Goal: Task Accomplishment & Management: Manage account settings

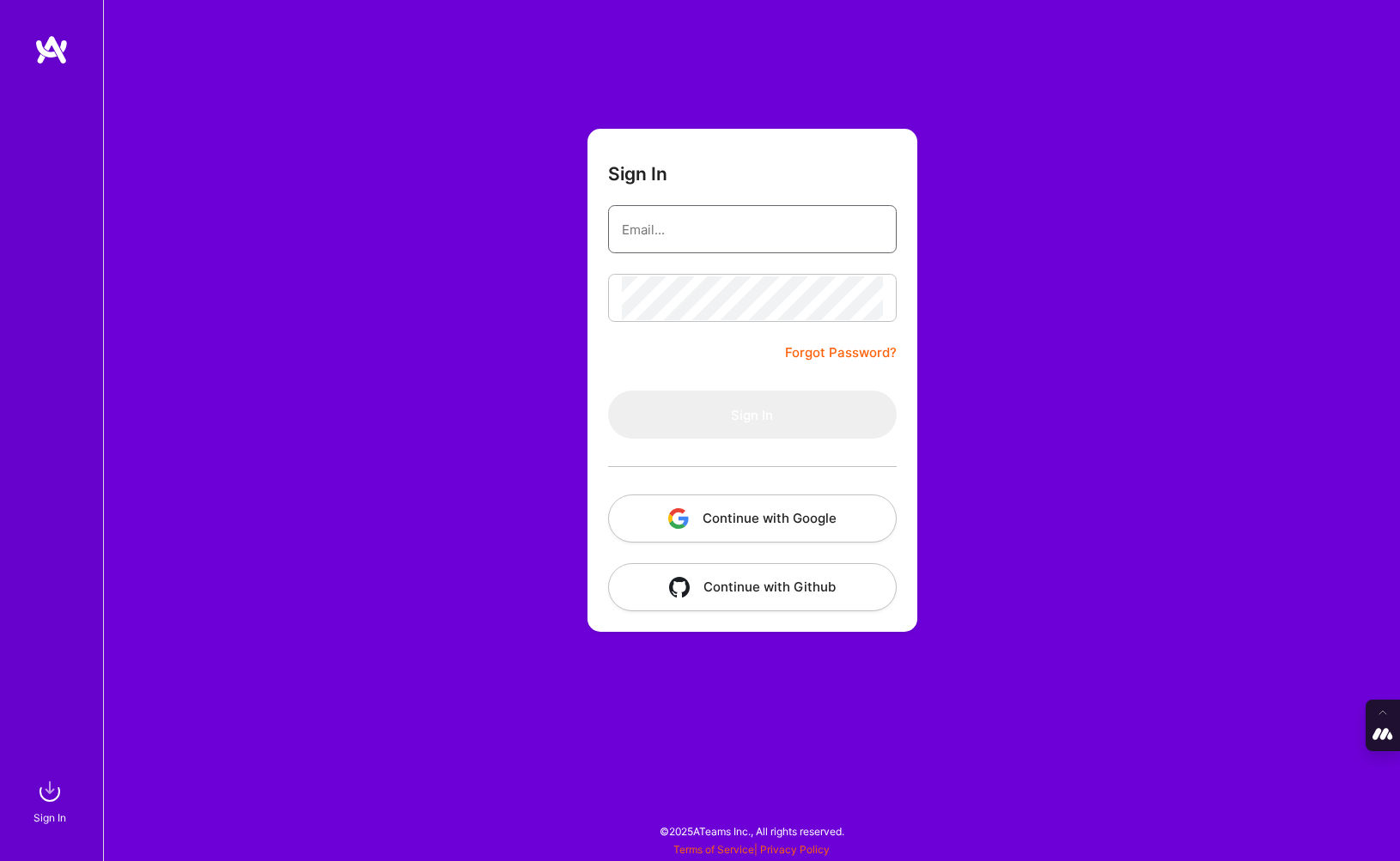
click at [690, 230] on input "email" at bounding box center [752, 229] width 261 height 44
click at [707, 530] on button "Continue with Google" at bounding box center [752, 519] width 289 height 48
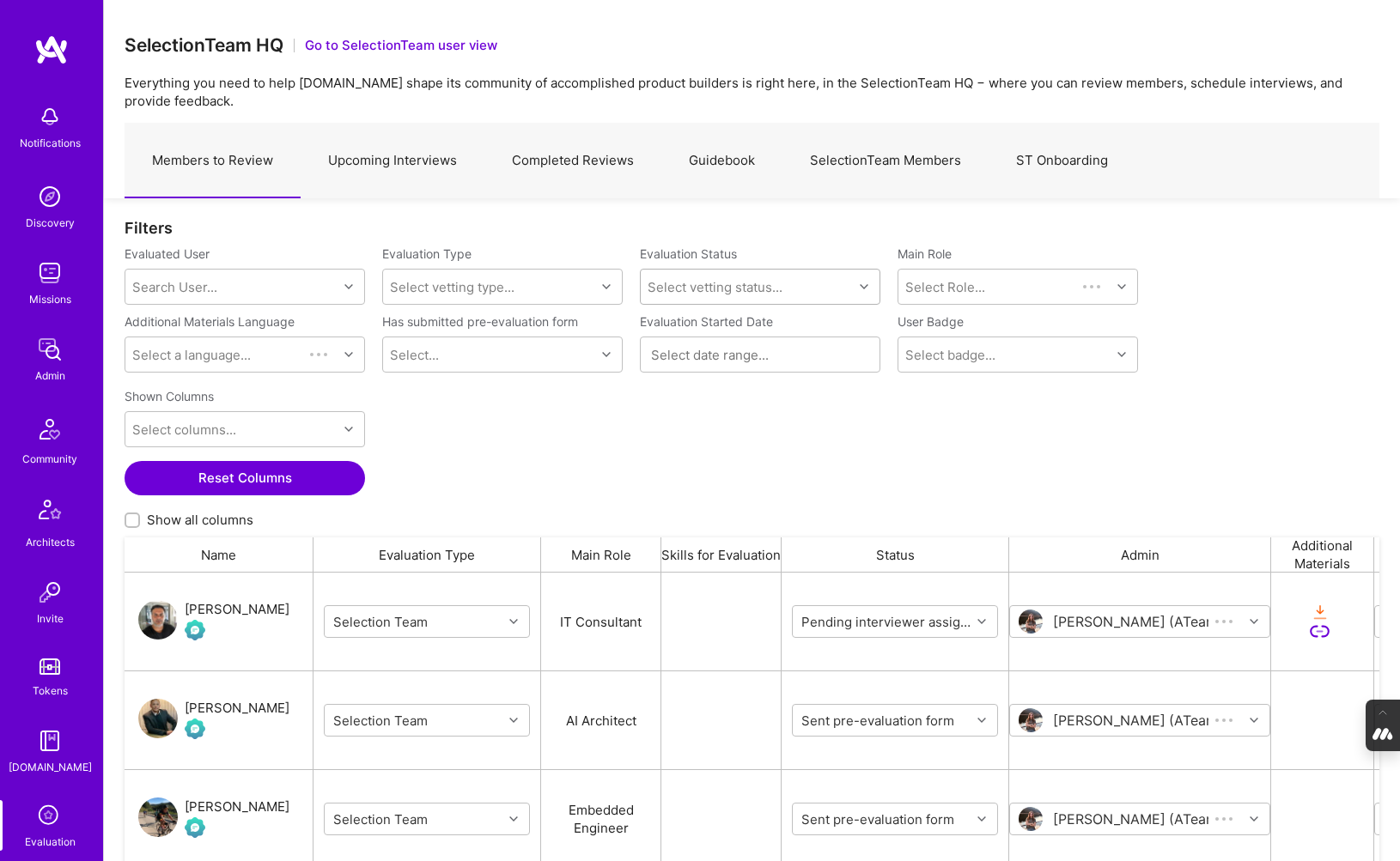
scroll to position [680, 1255]
click at [612, 163] on link "Completed Reviews" at bounding box center [573, 161] width 177 height 74
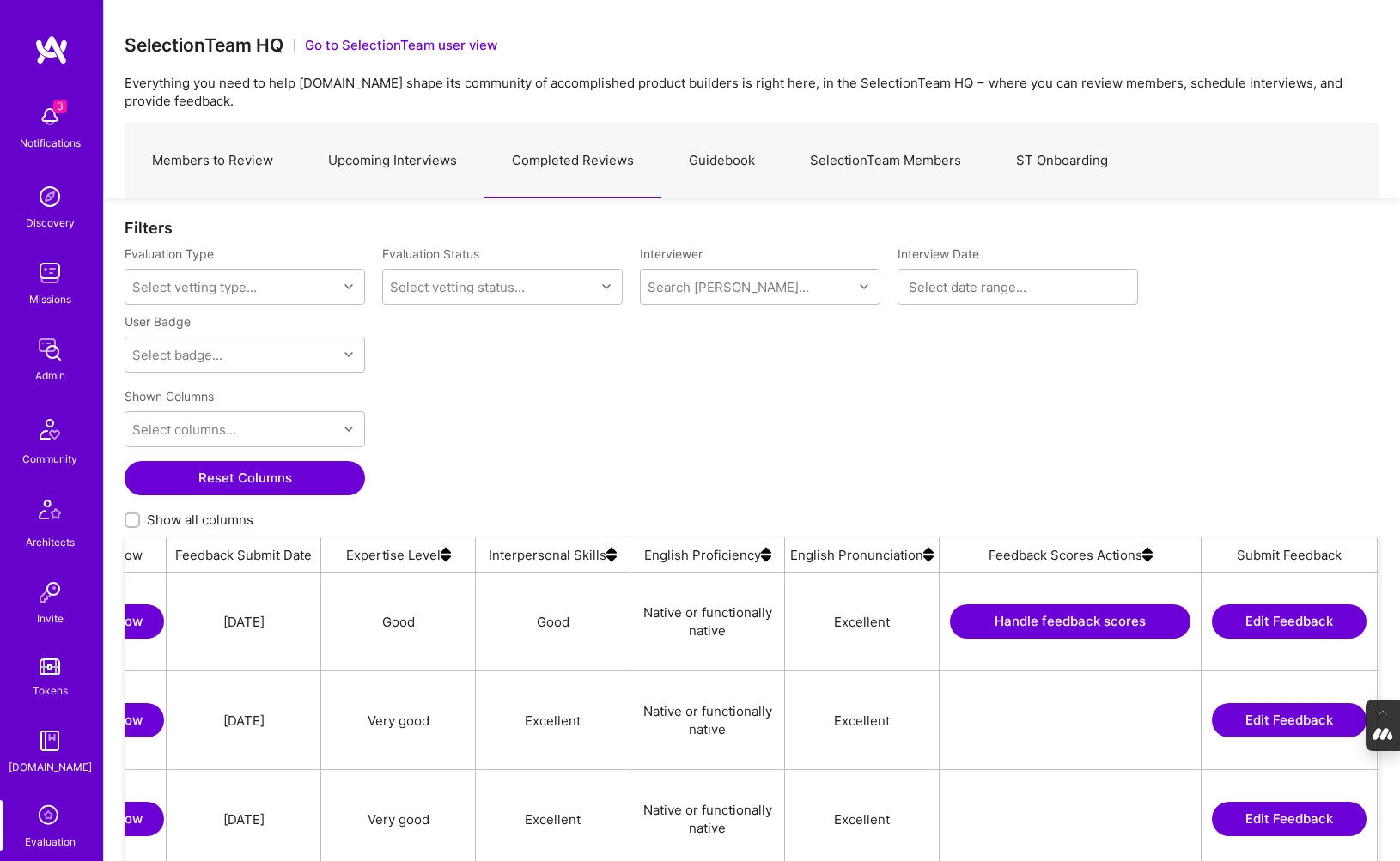
scroll to position [0, 1268]
click at [1144, 557] on img at bounding box center [1146, 554] width 10 height 35
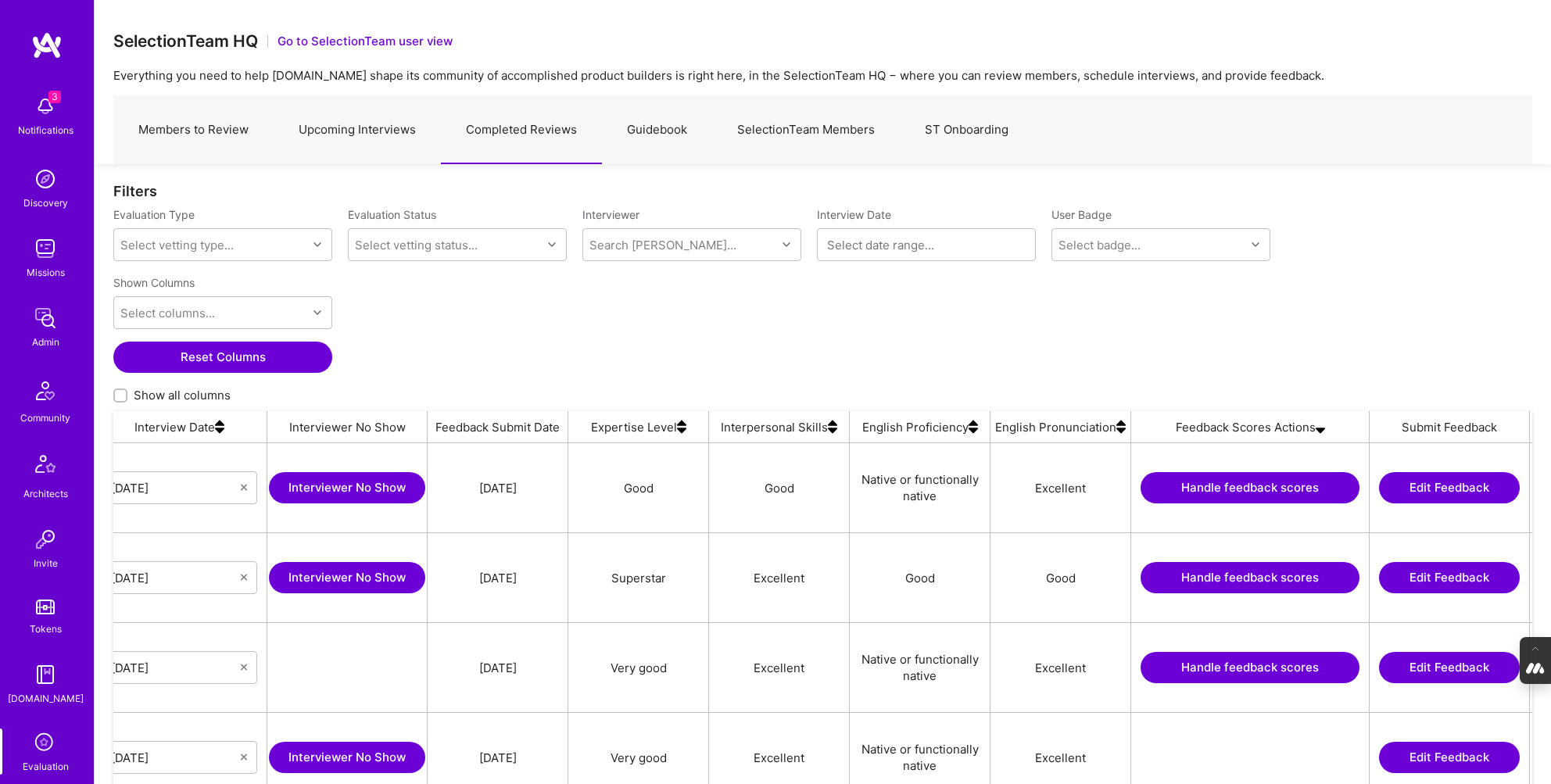
scroll to position [0, 899]
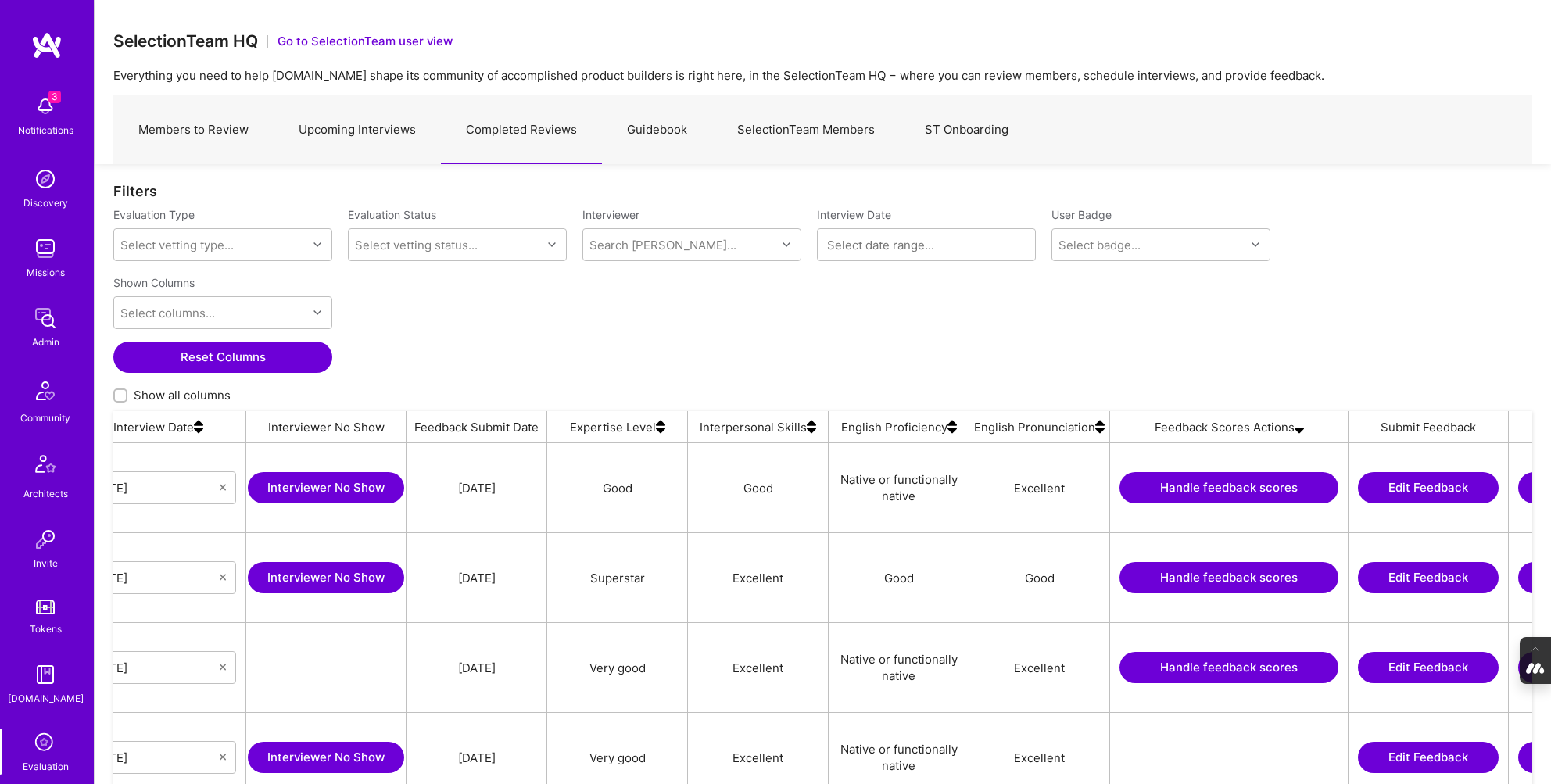
click at [1264, 488] on button "Handle feedback scores" at bounding box center [1229, 488] width 219 height 32
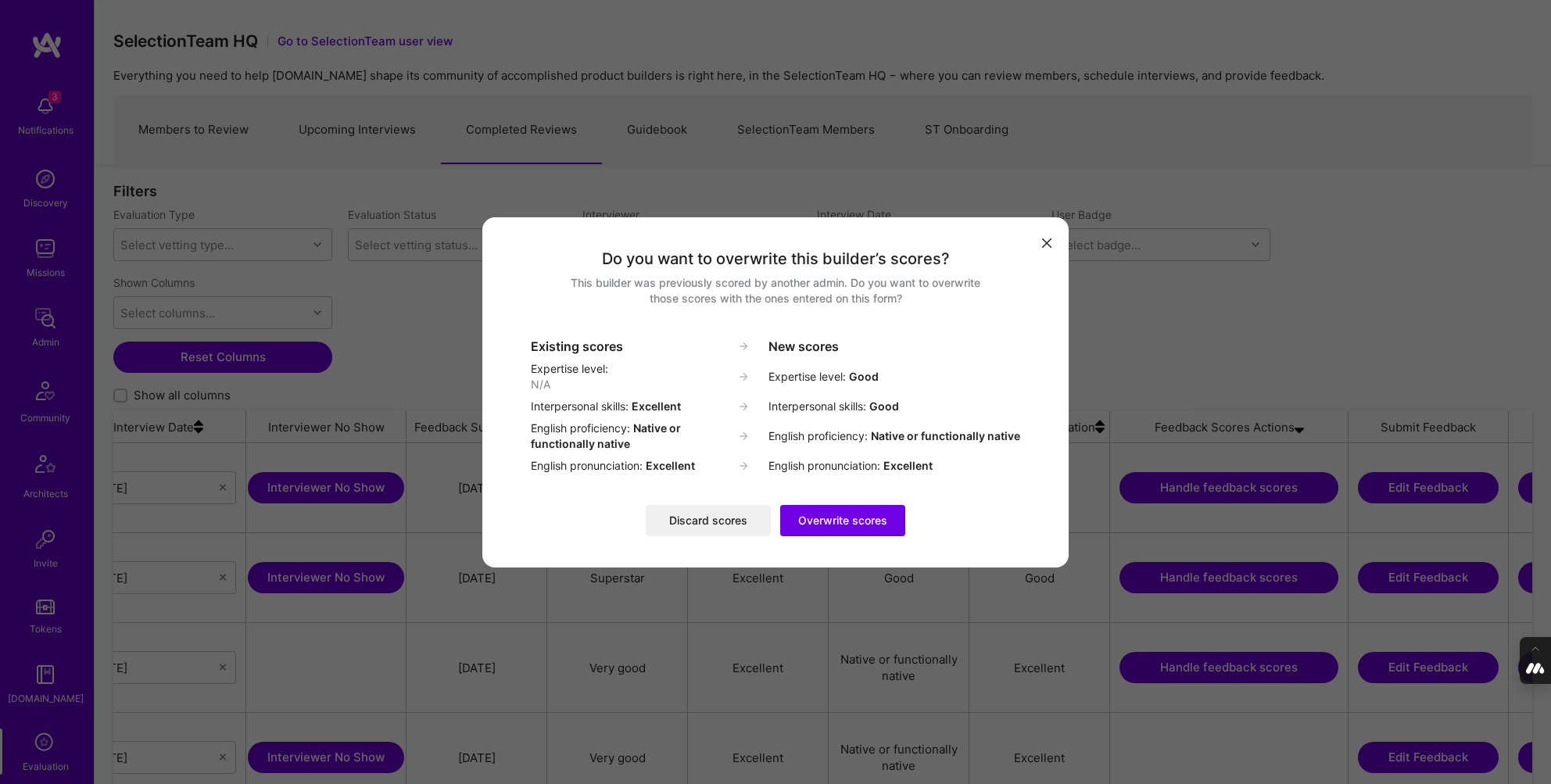
click at [864, 515] on button "Overwrite scores" at bounding box center [843, 520] width 125 height 32
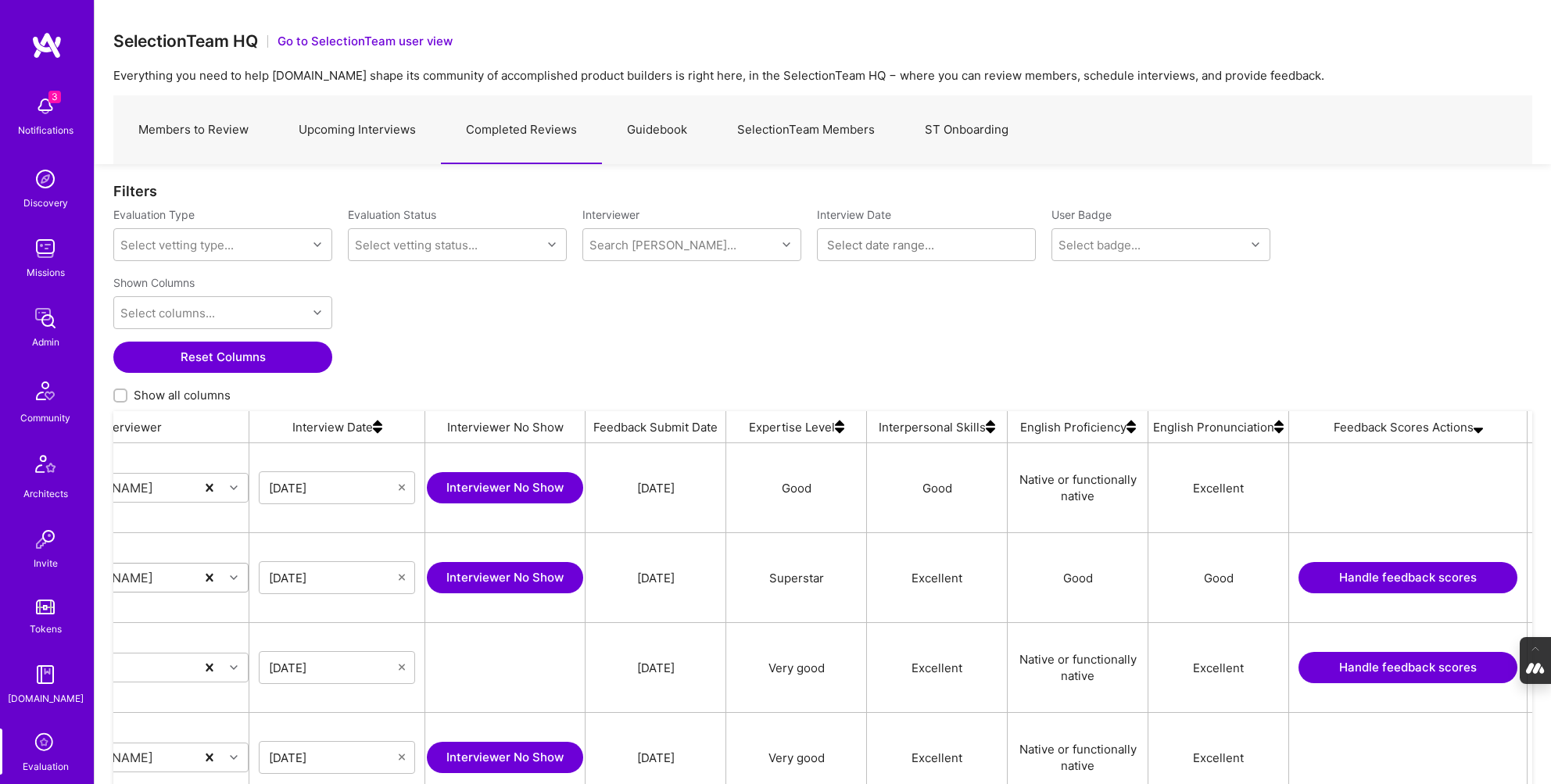
scroll to position [0, 803]
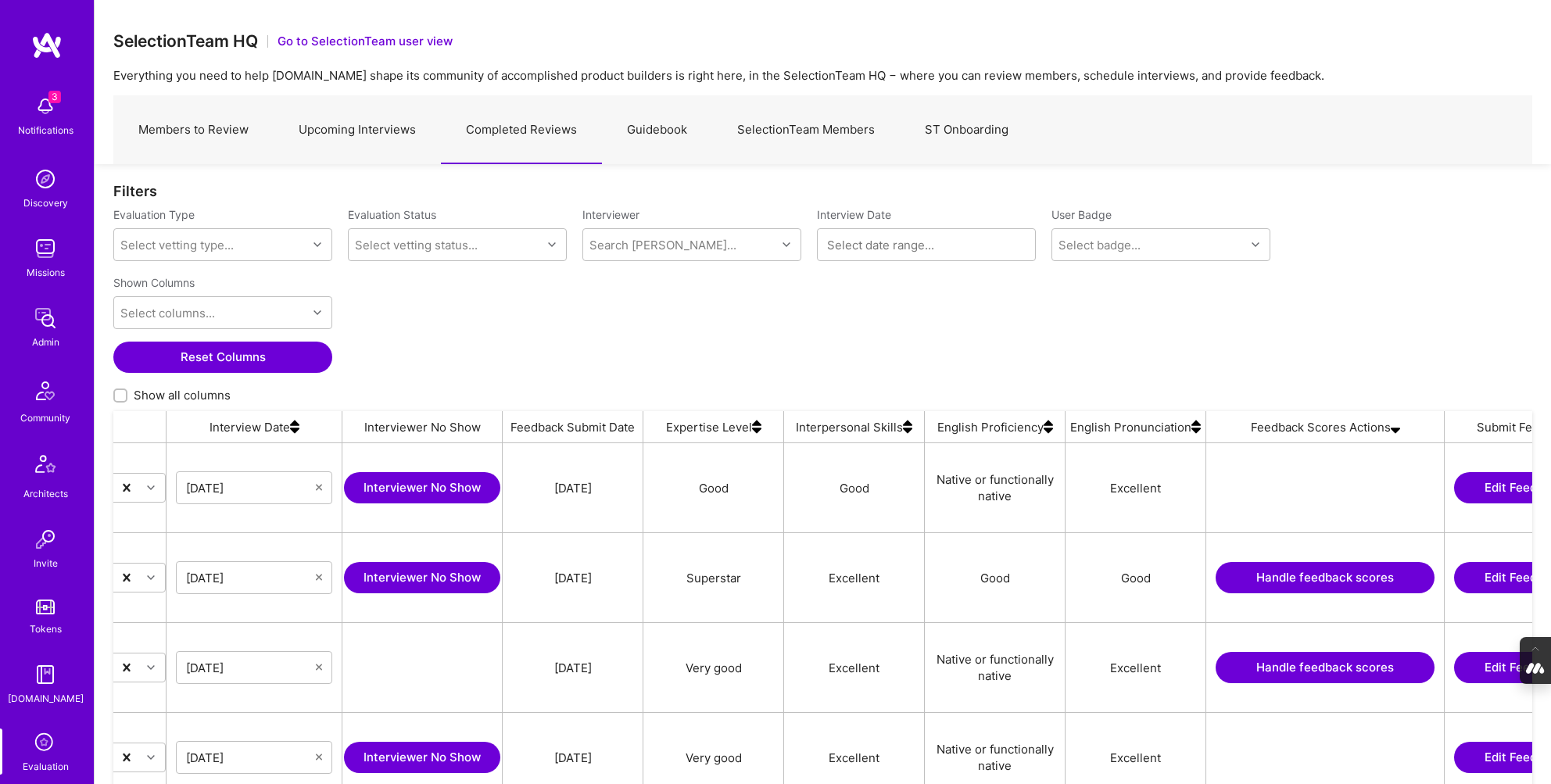
click at [1274, 580] on button "Handle feedback scores" at bounding box center [1325, 577] width 219 height 32
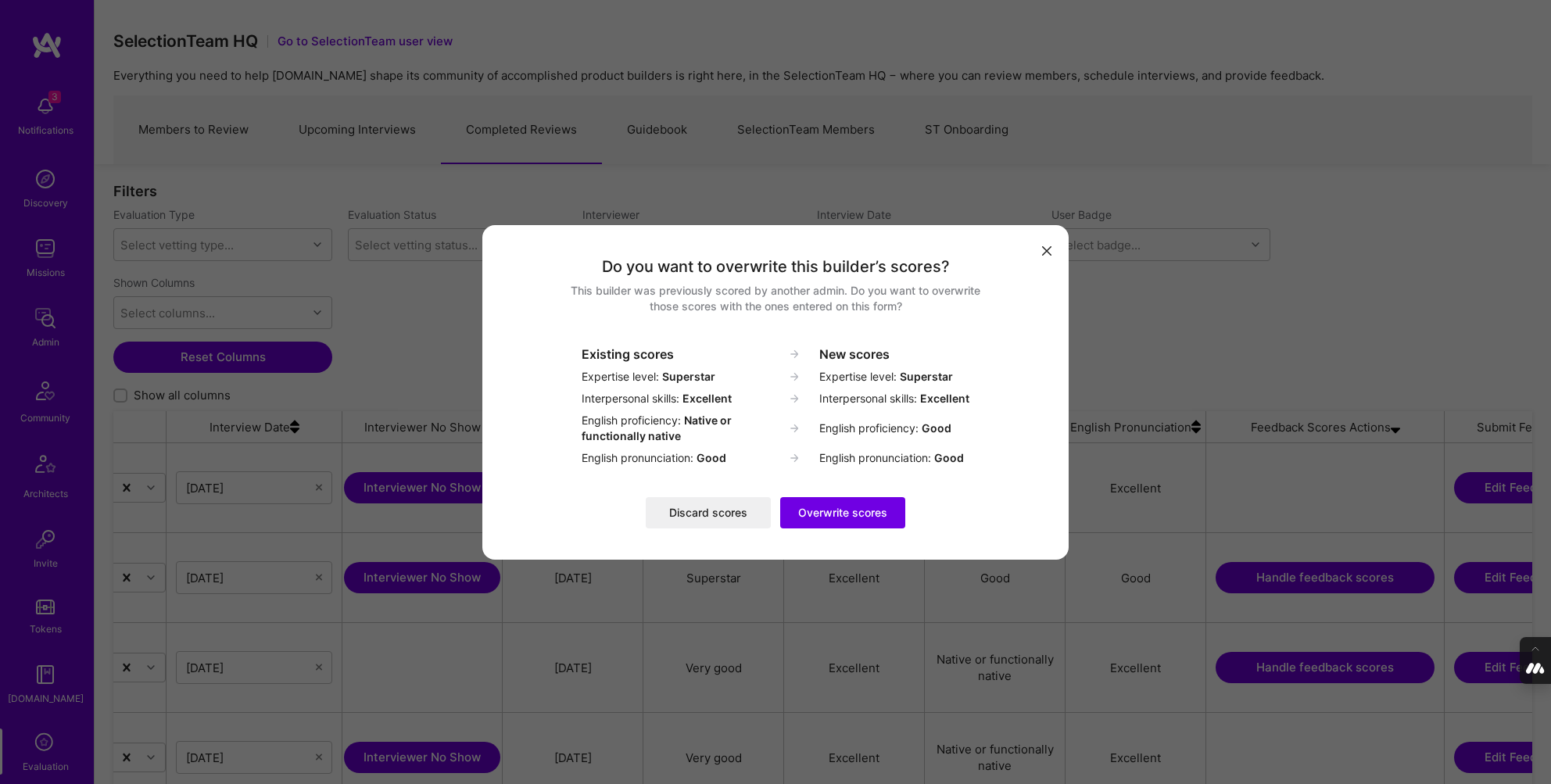
click at [695, 514] on button "Discard scores" at bounding box center [708, 512] width 125 height 32
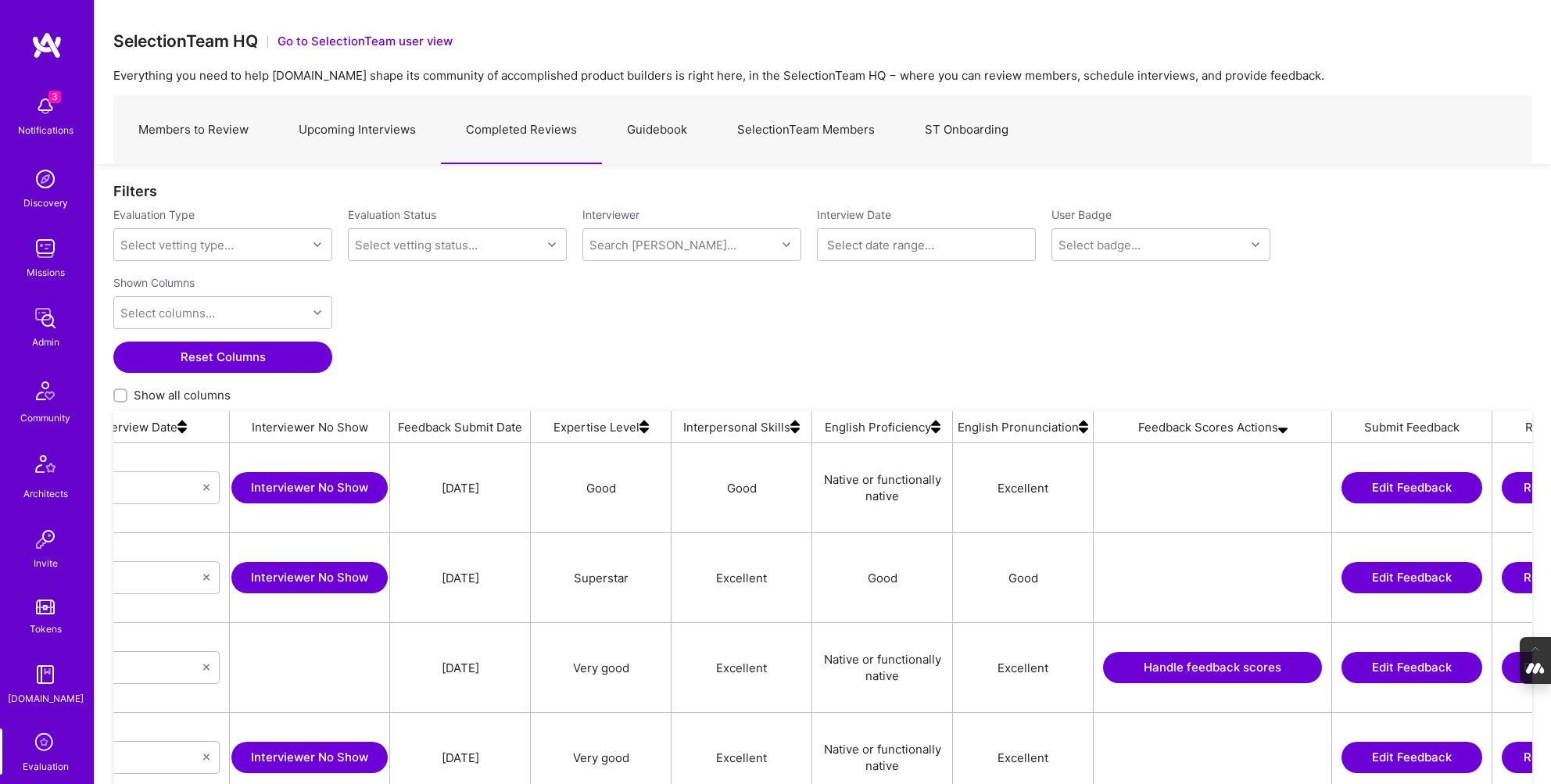
scroll to position [0, 926]
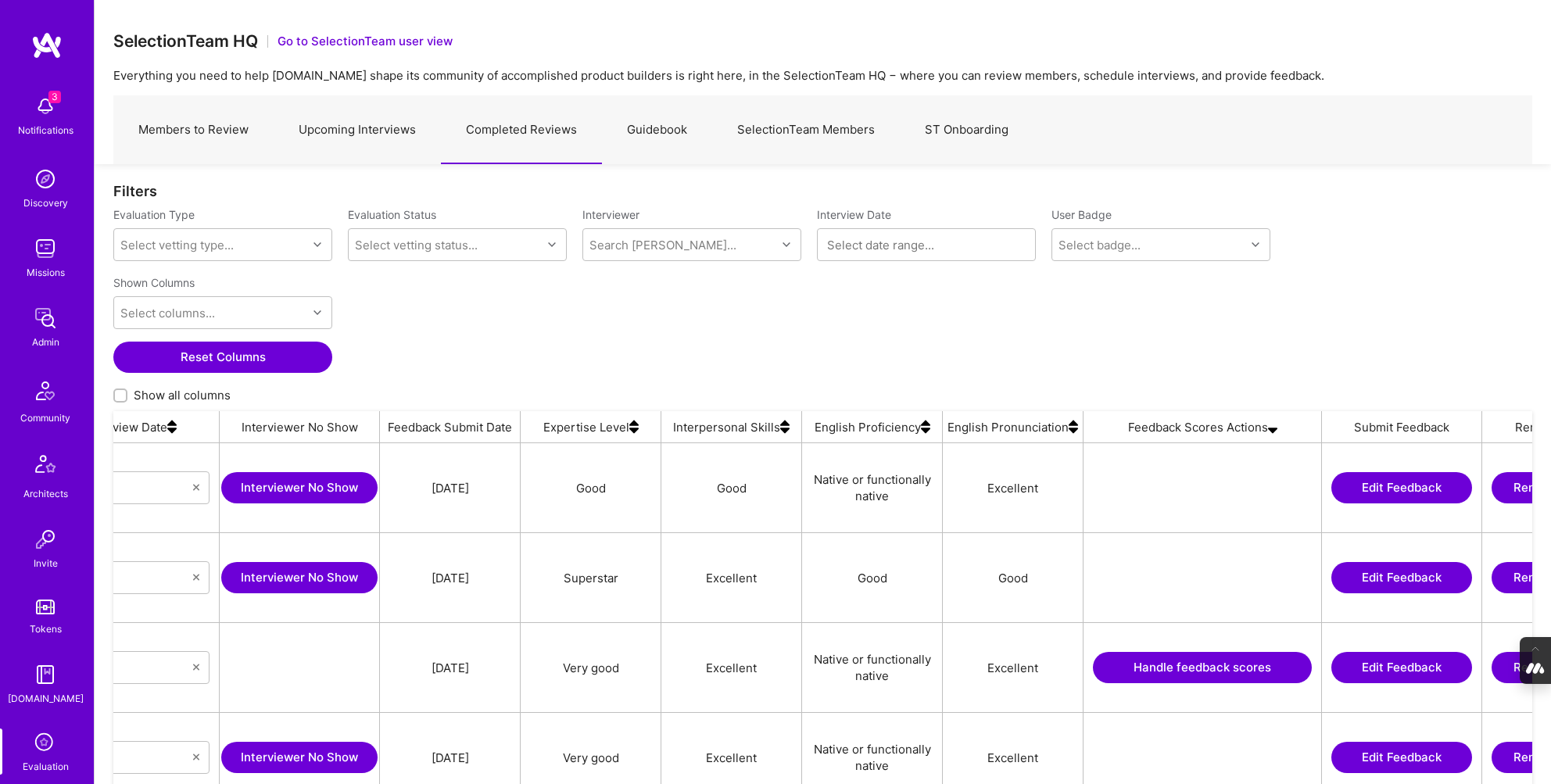
click at [1121, 670] on button "Handle feedback scores" at bounding box center [1202, 667] width 219 height 32
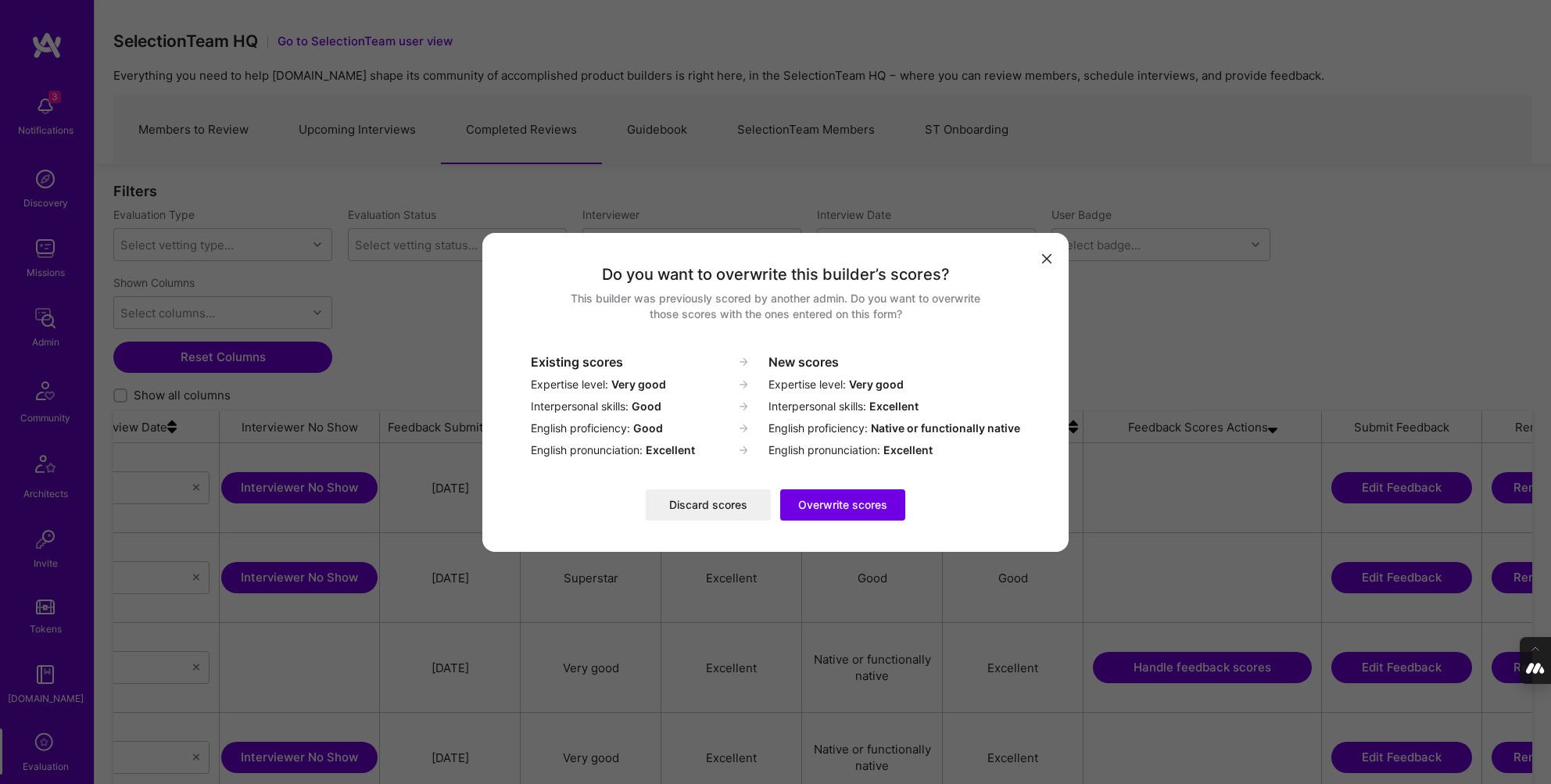
click at [848, 502] on button "Overwrite scores" at bounding box center [843, 505] width 125 height 32
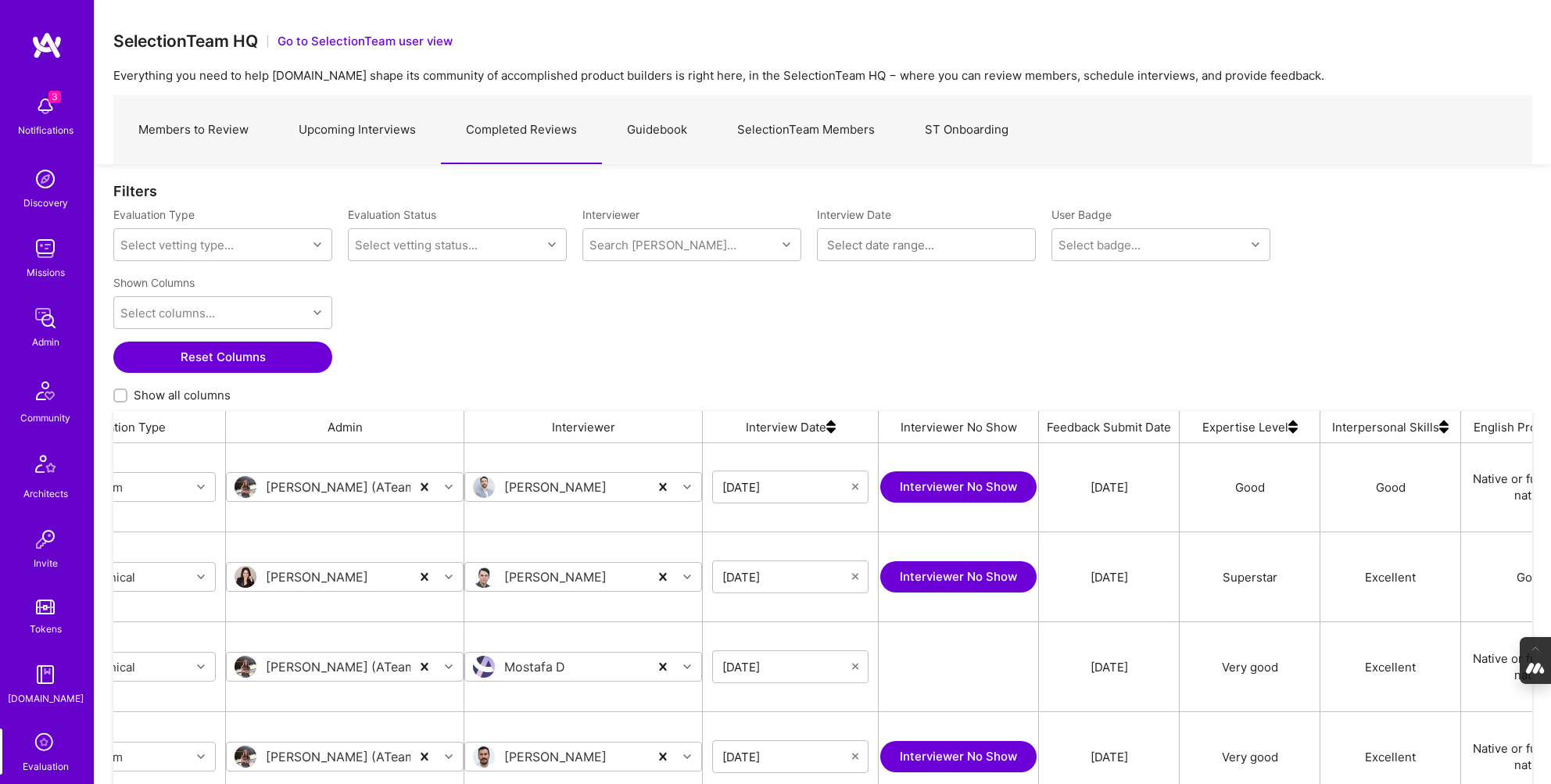
scroll to position [0, 0]
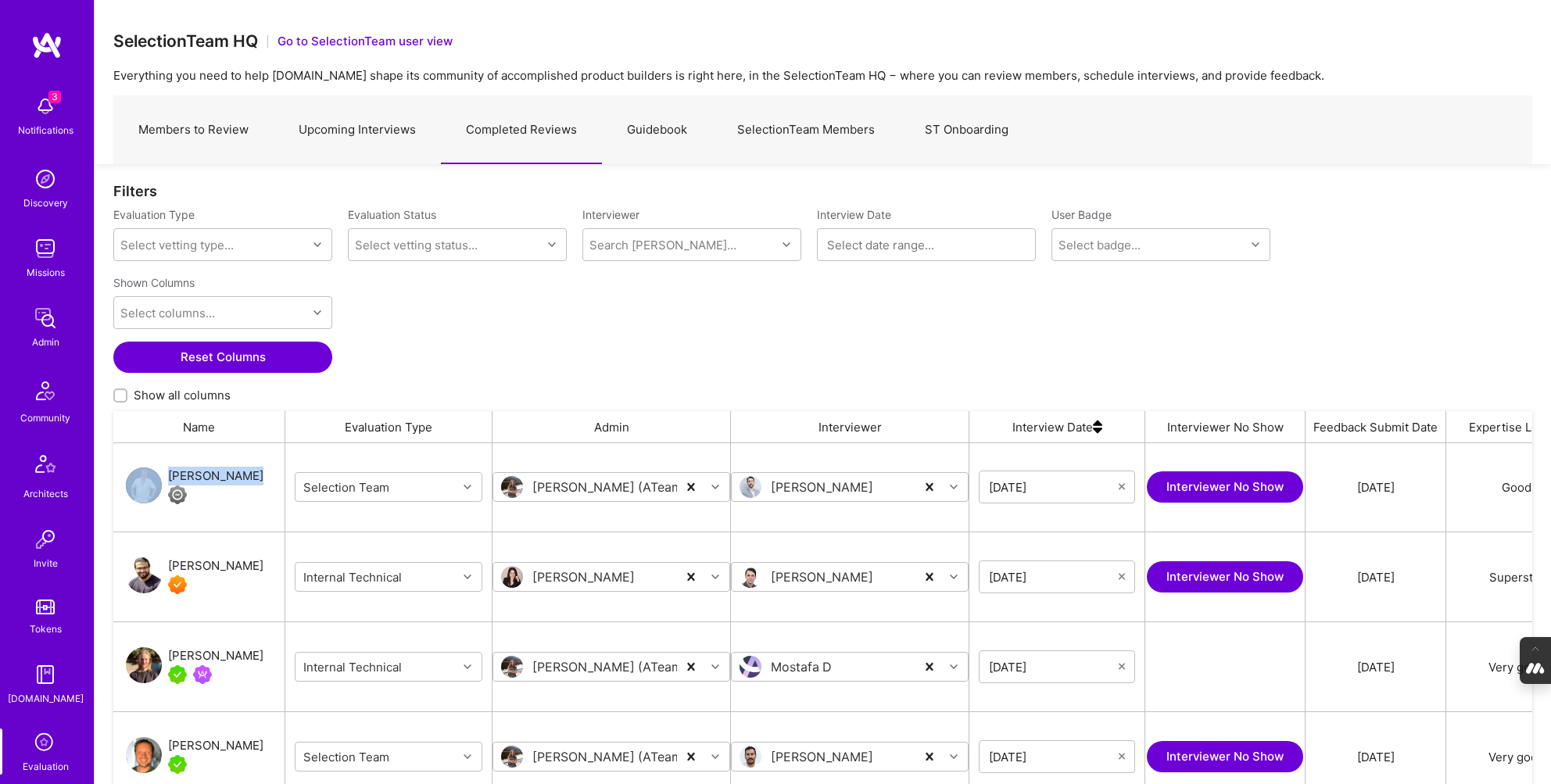
click at [206, 654] on div "[PERSON_NAME]" at bounding box center [216, 656] width 96 height 19
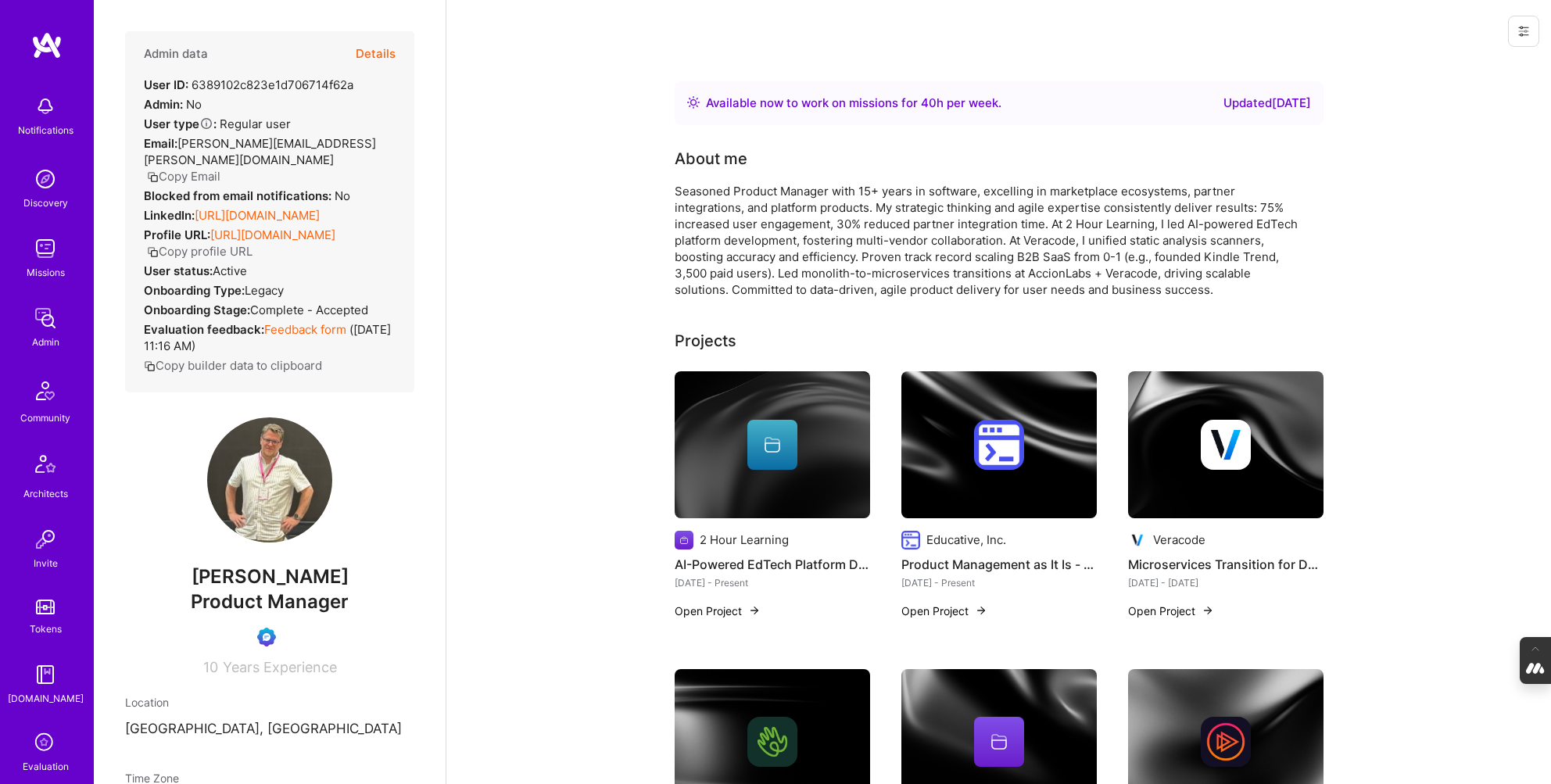
click at [372, 51] on button "Details" at bounding box center [376, 54] width 40 height 45
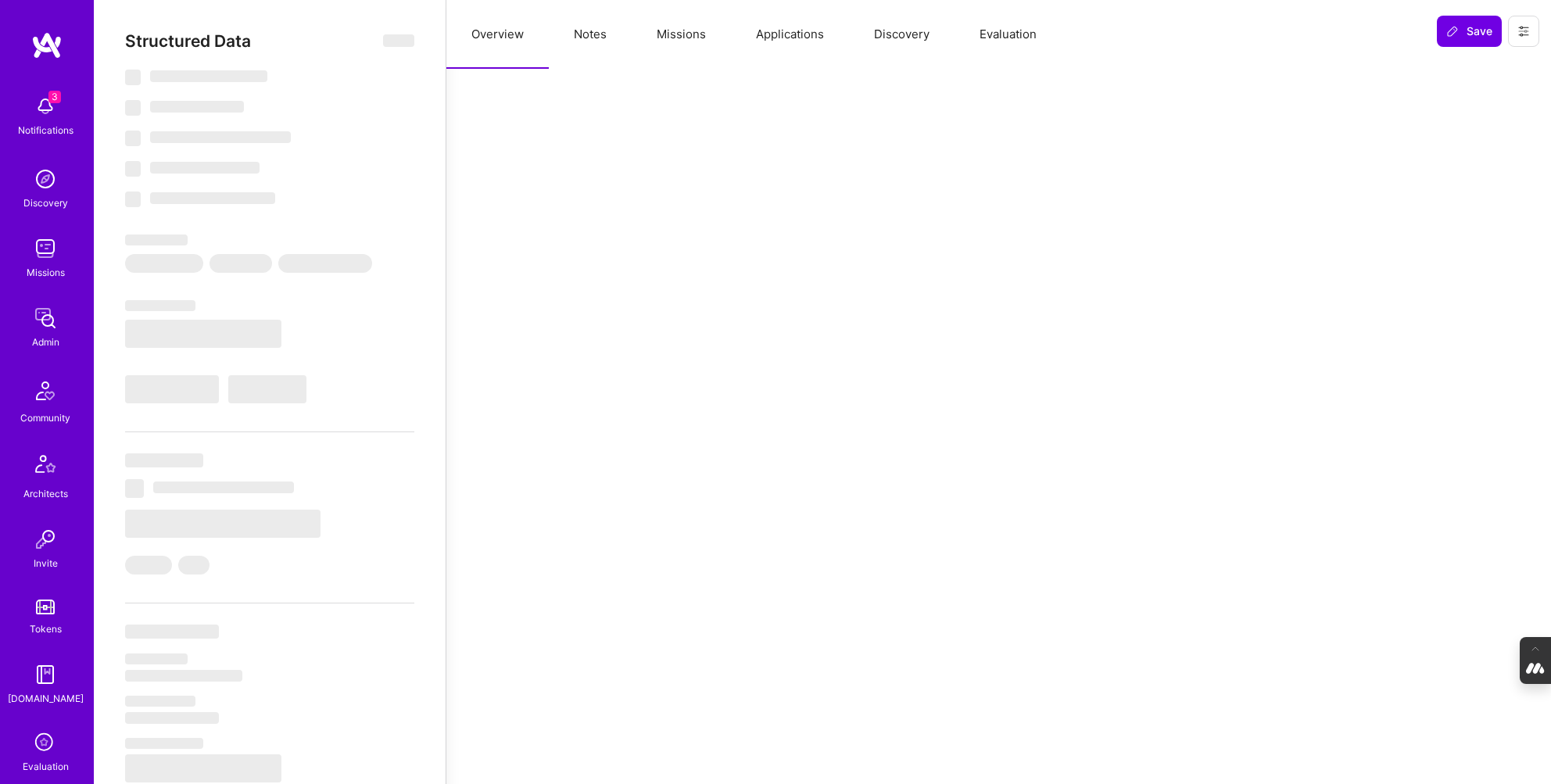
click at [1020, 30] on button "Evaluation" at bounding box center [1008, 34] width 107 height 69
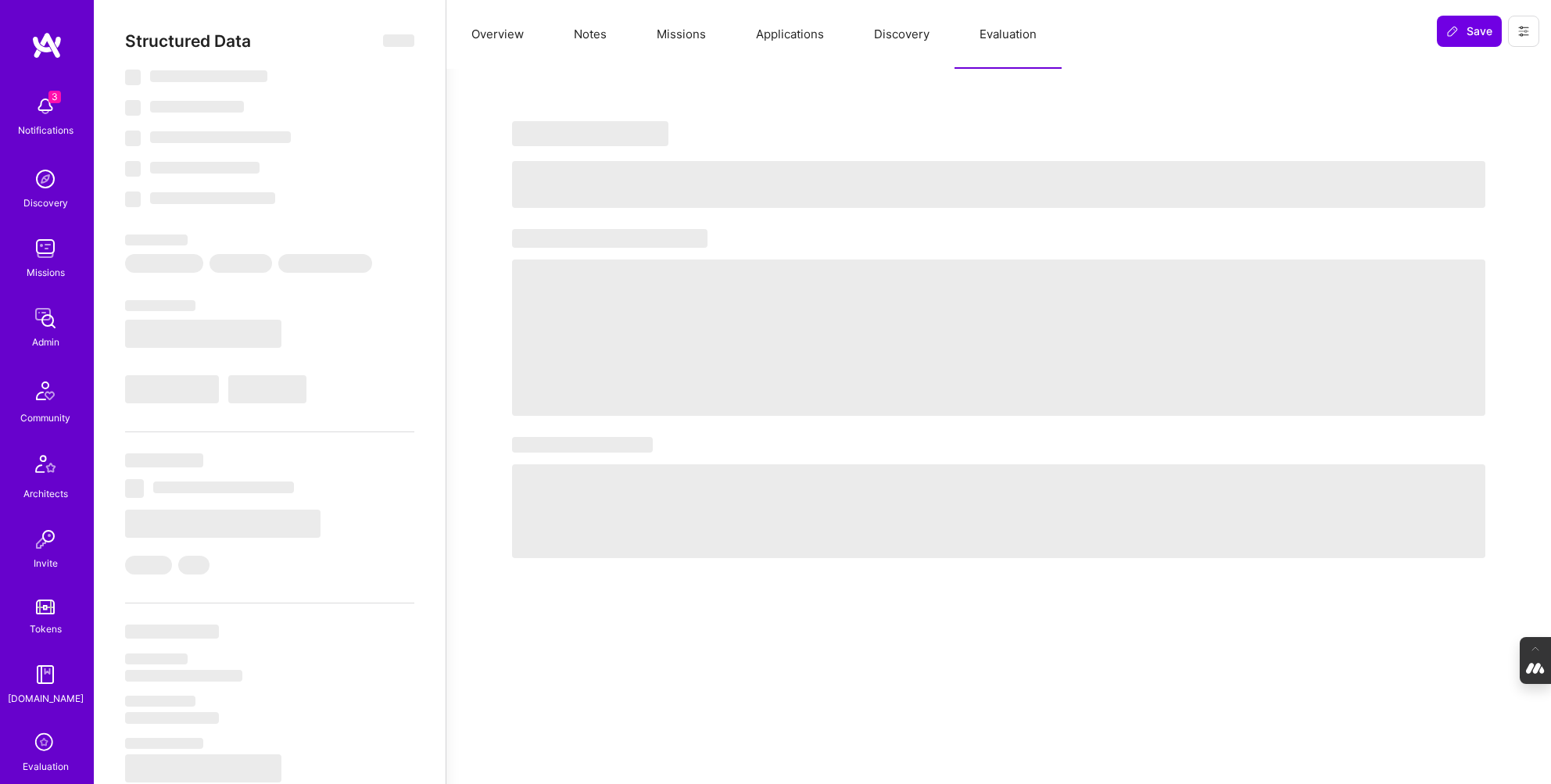
select select "Right Now"
select select "Unknown"
select select "7"
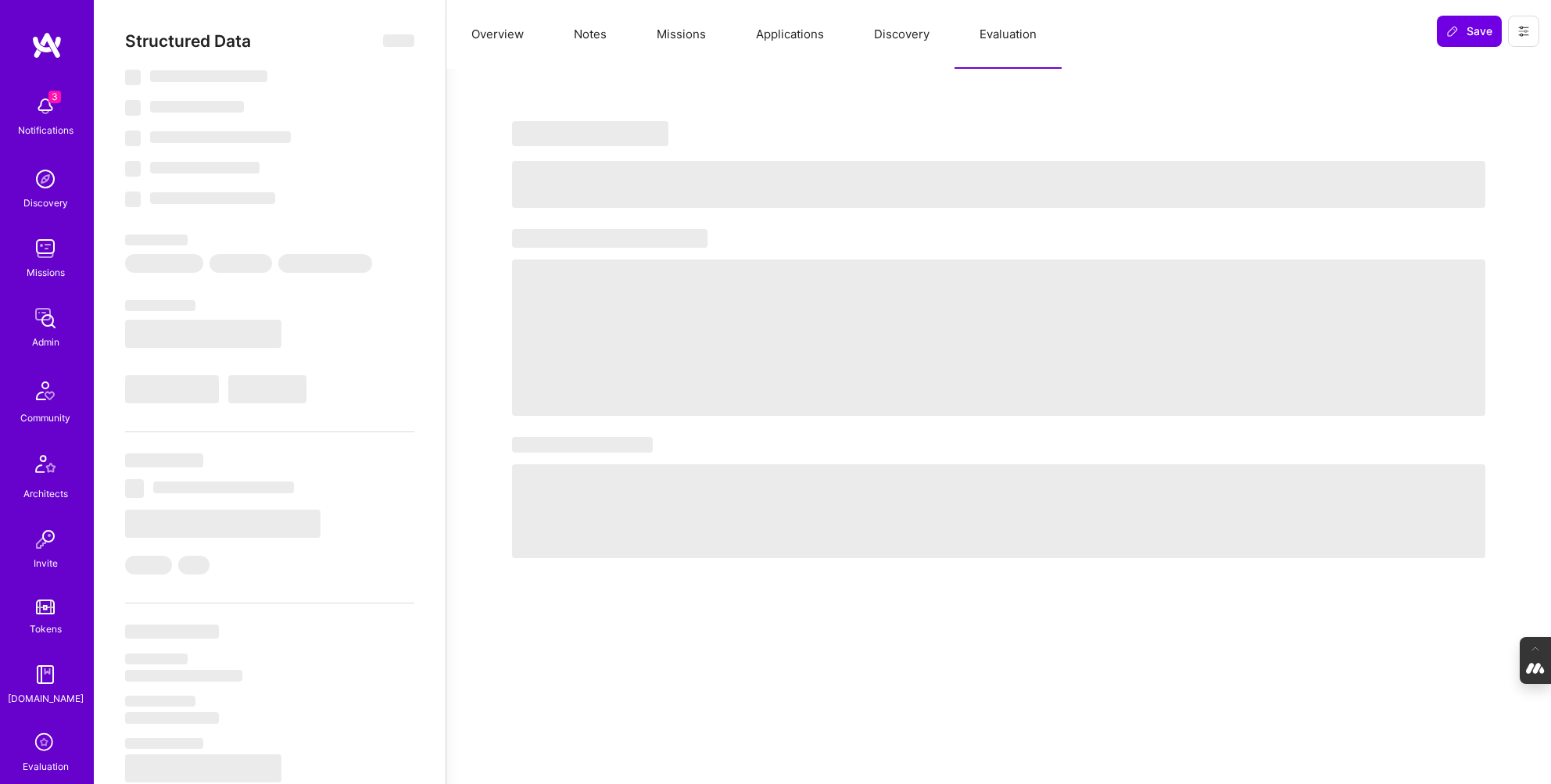
select select "CZ"
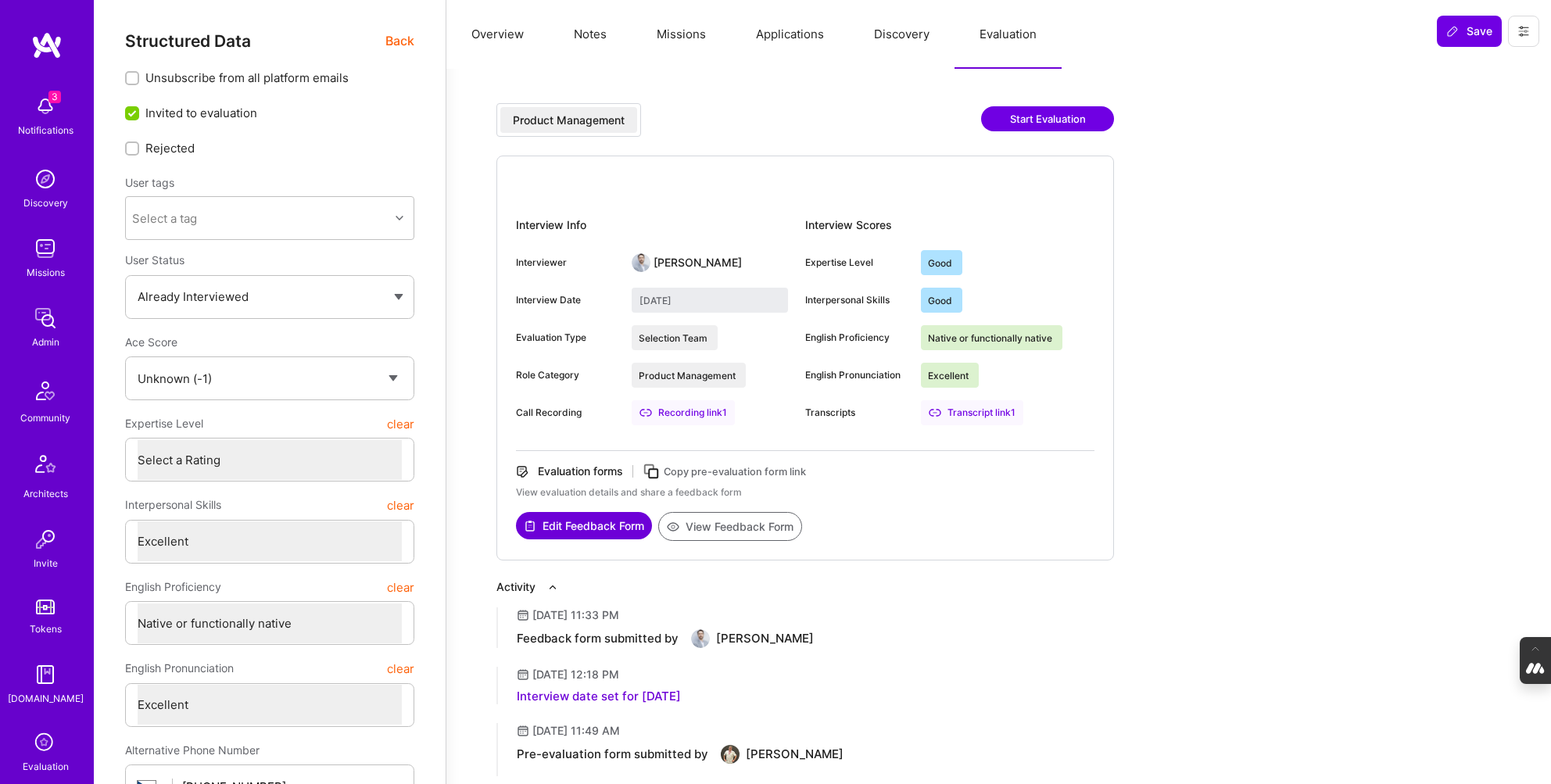
click at [565, 34] on button "Notes" at bounding box center [591, 34] width 83 height 69
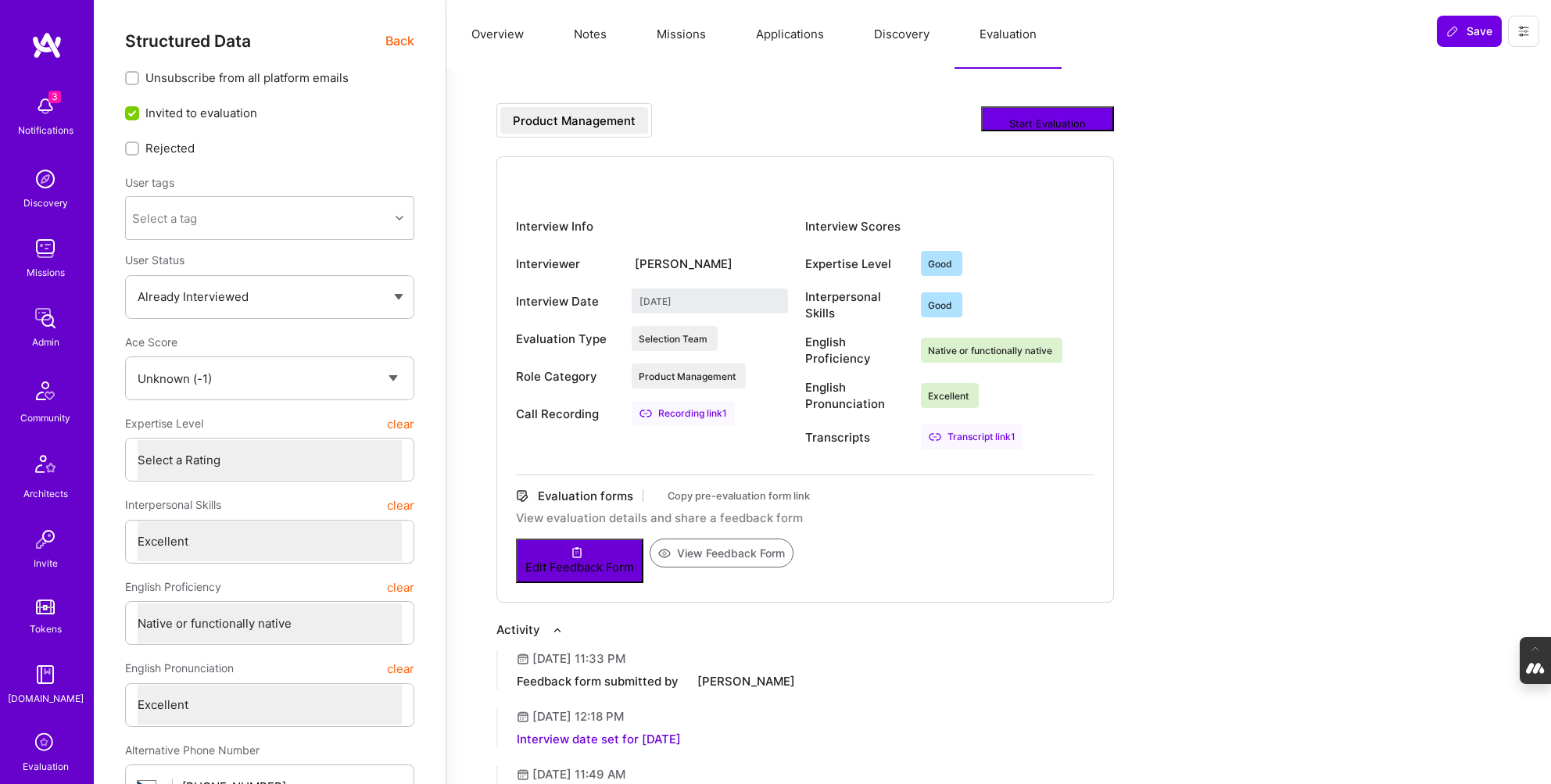
type textarea "x"
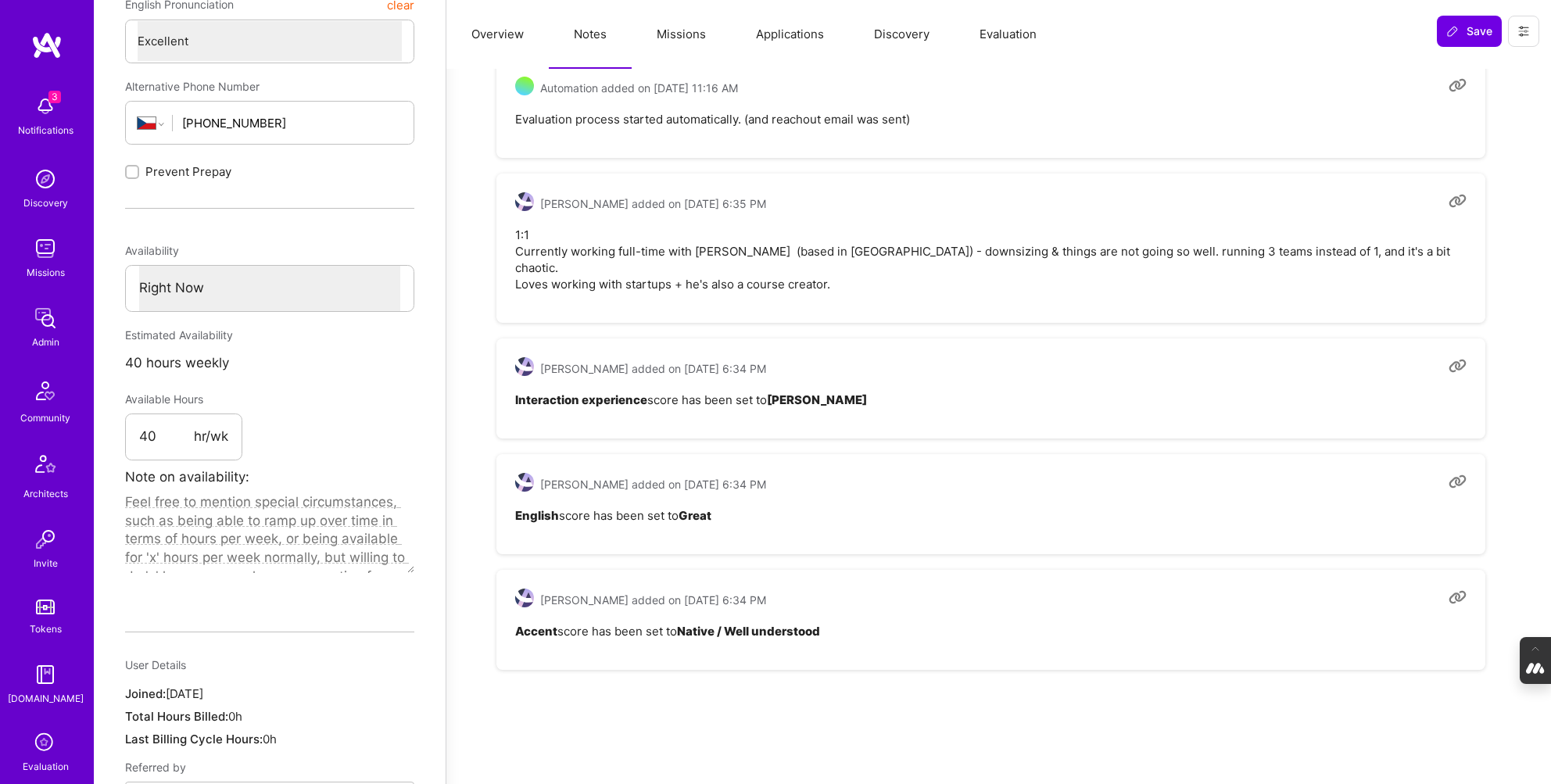
scroll to position [702, 0]
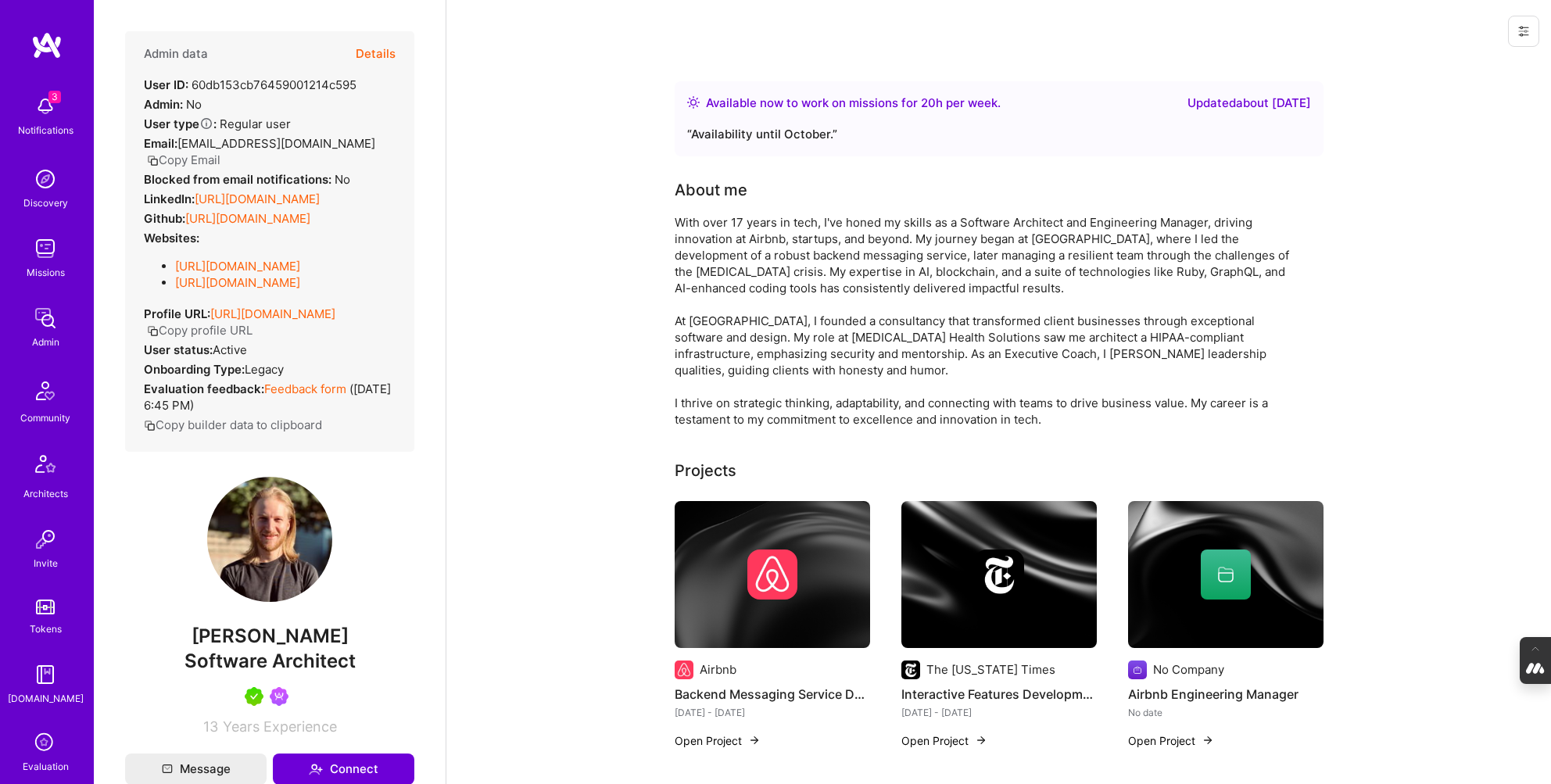
click at [385, 55] on button "Details" at bounding box center [376, 54] width 40 height 45
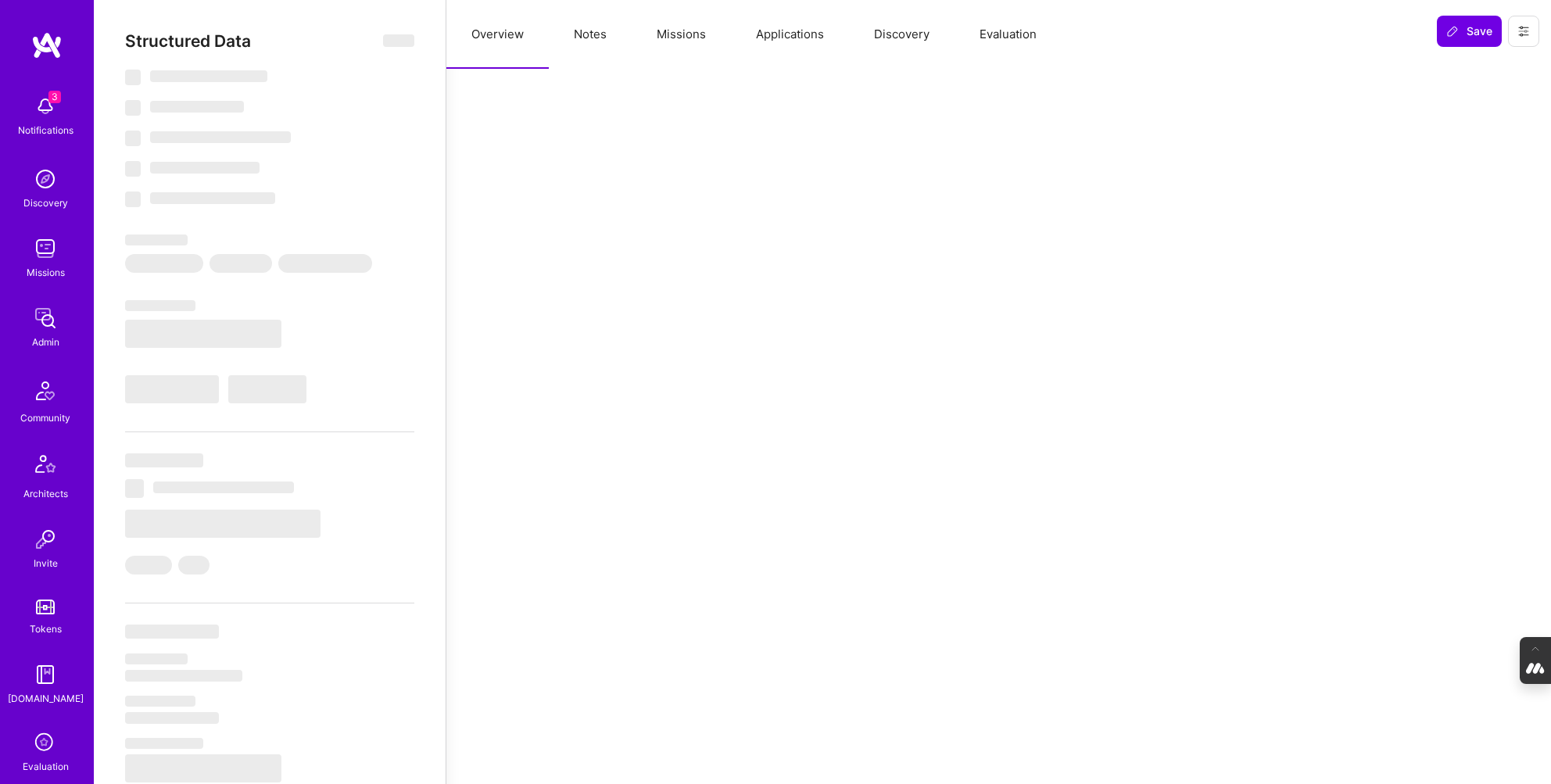
select select "Right Now"
select select "5"
select select "7"
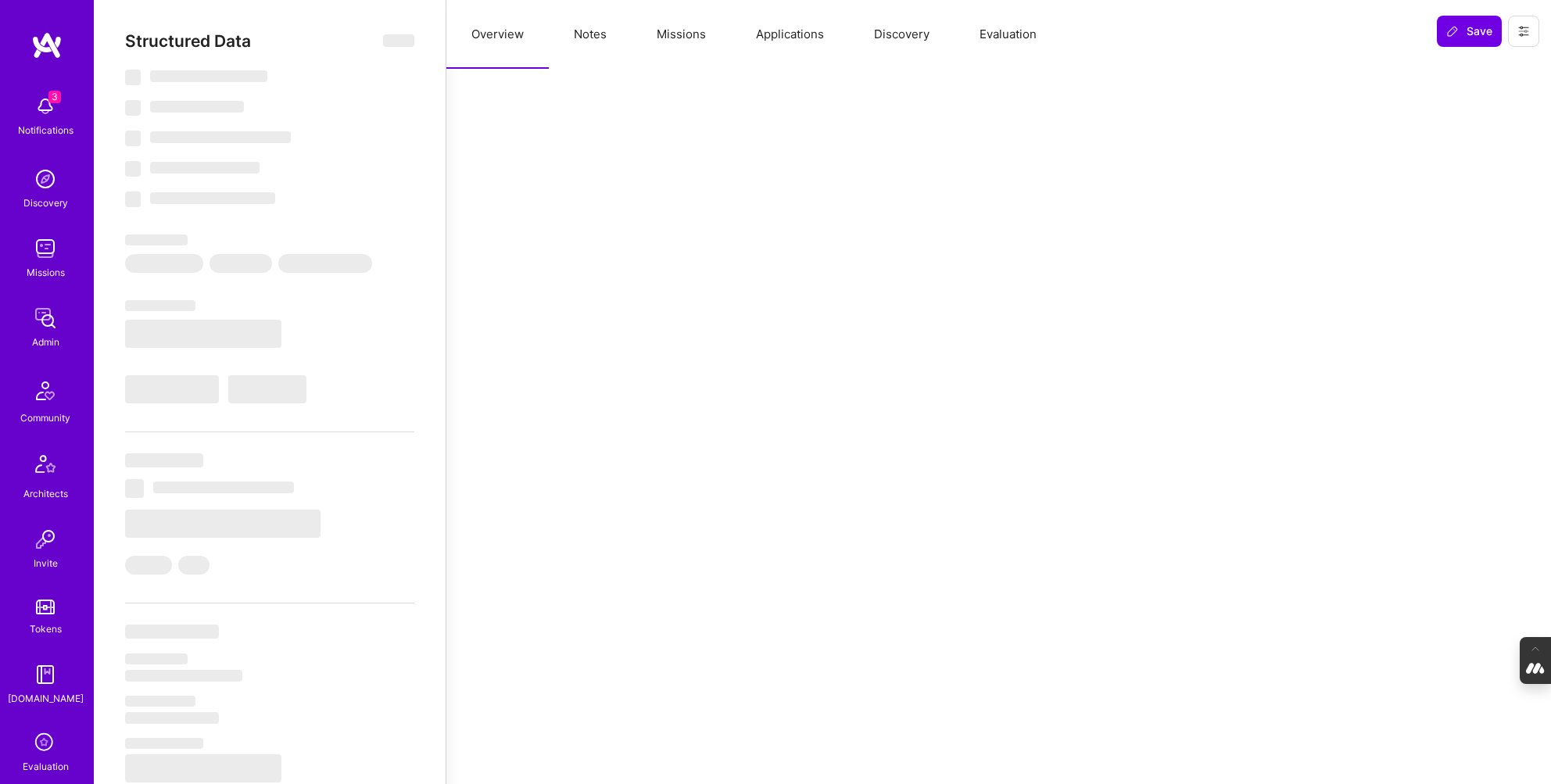
select select "US"
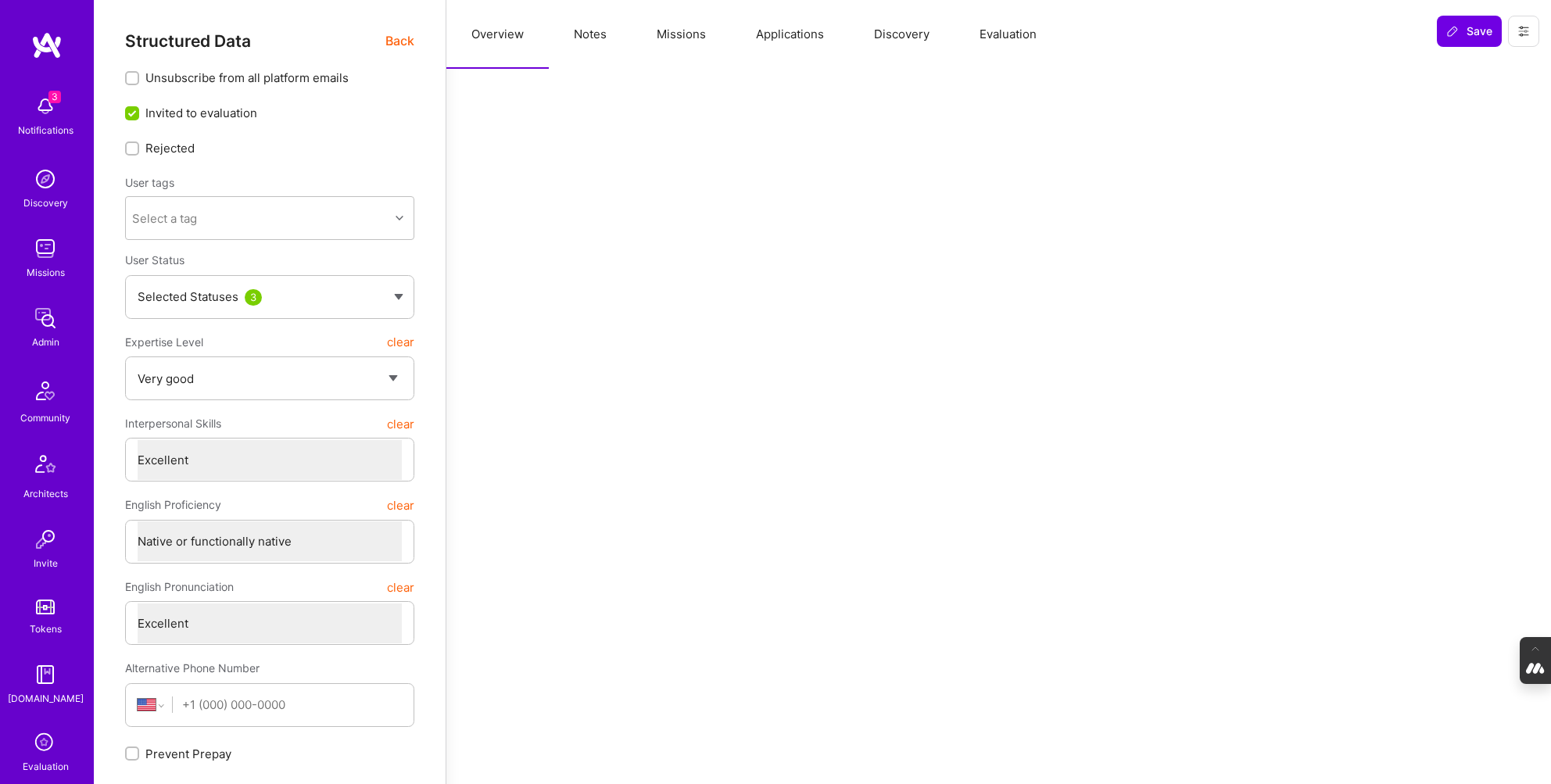
click at [1014, 42] on button "Evaluation" at bounding box center [1008, 34] width 107 height 69
